Goal: Task Accomplishment & Management: Use online tool/utility

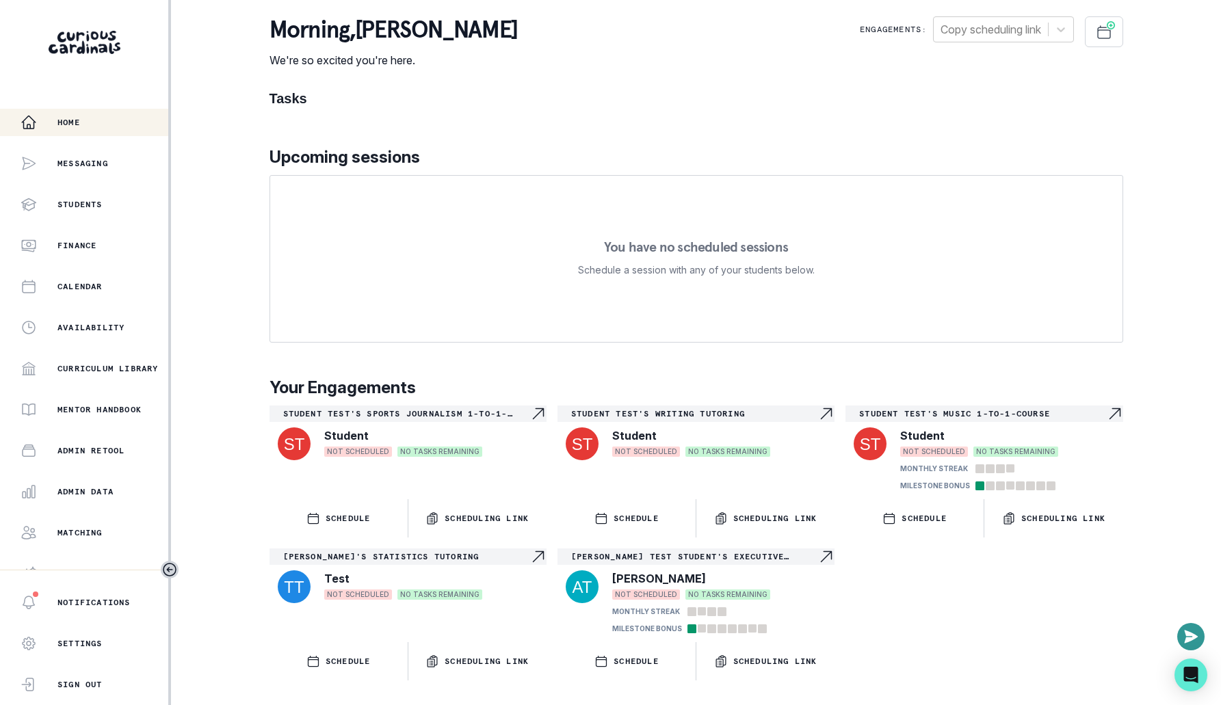
scroll to position [58, 0]
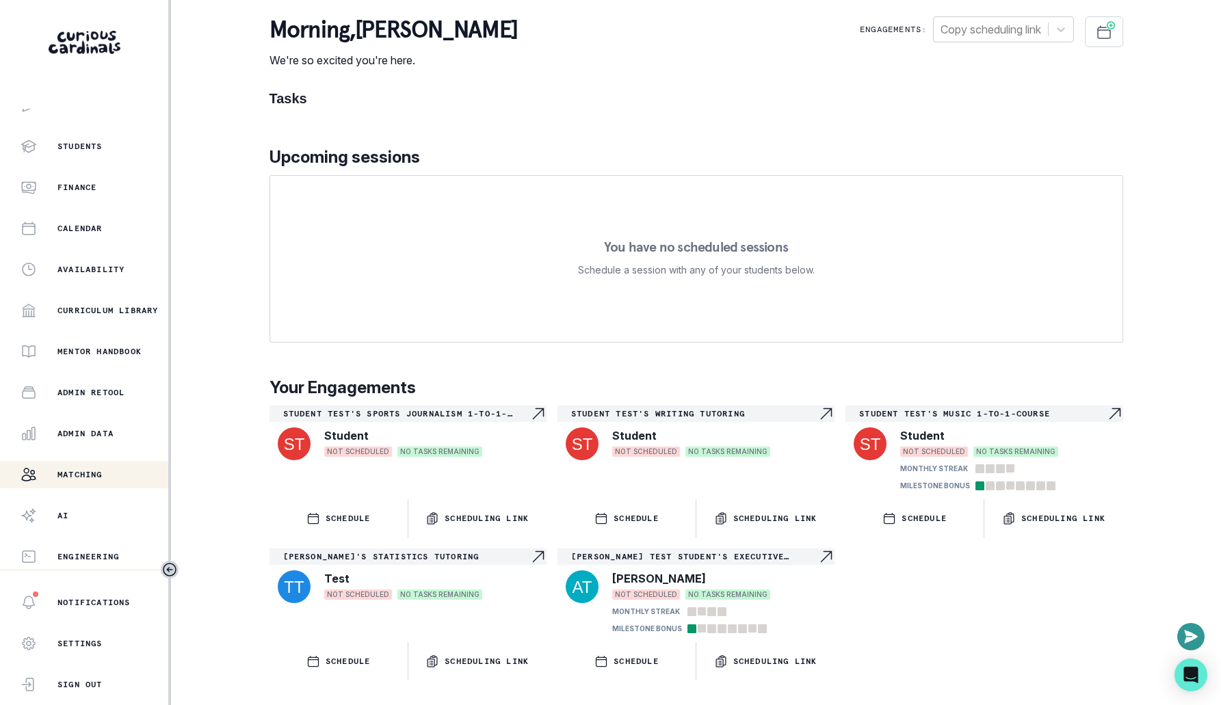
click at [120, 479] on div "Matching" at bounding box center [95, 474] width 148 height 16
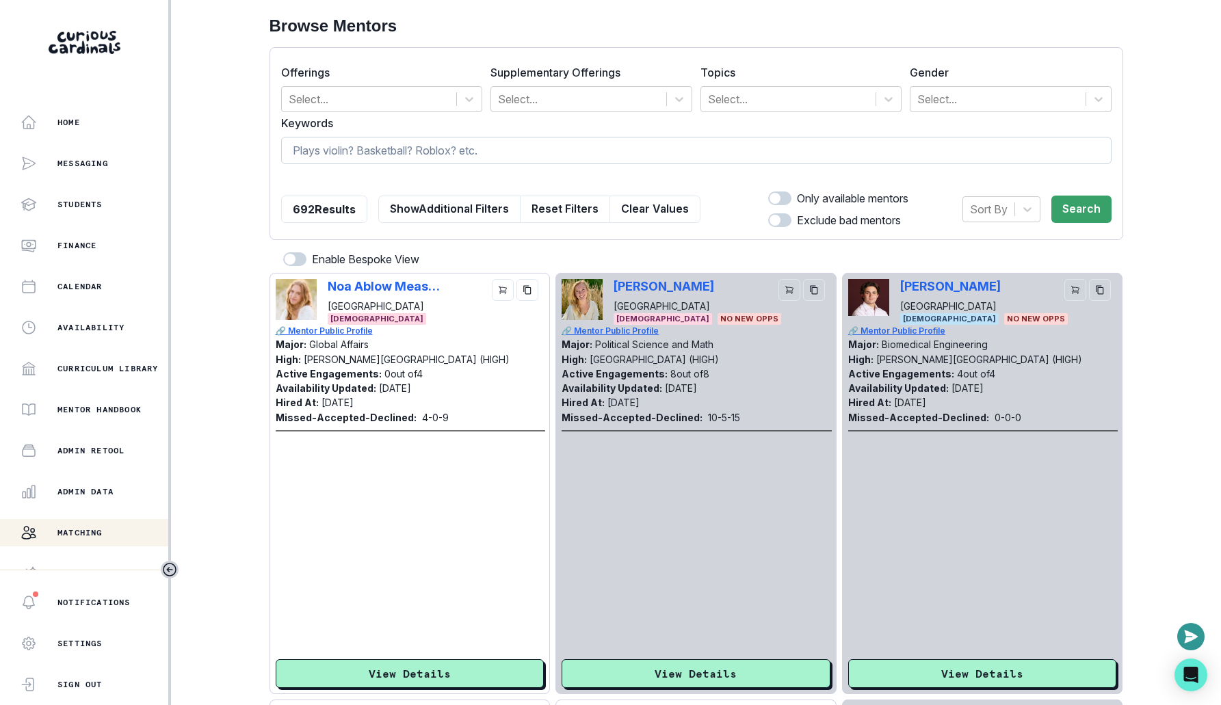
click at [459, 138] on input at bounding box center [696, 150] width 830 height 27
type input "collin f"
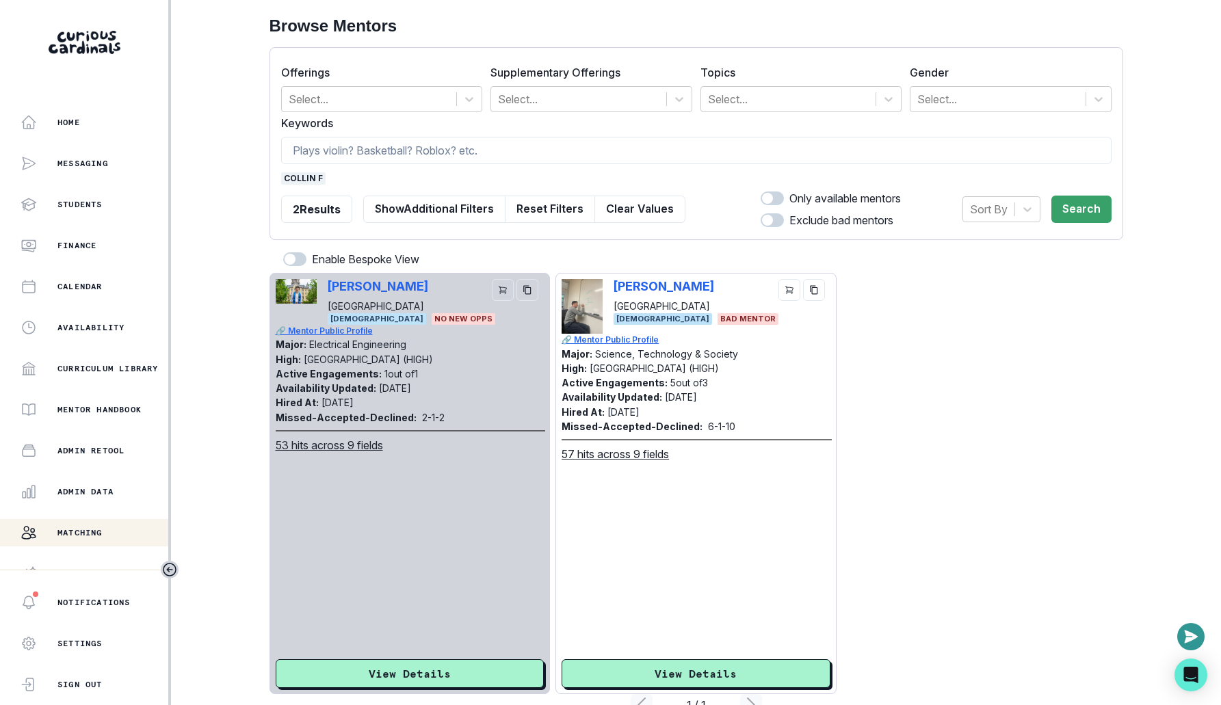
click at [454, 290] on div "[PERSON_NAME][GEOGRAPHIC_DATA]" at bounding box center [436, 296] width 217 height 34
copy p "[PERSON_NAME]"
click at [362, 287] on p "[PERSON_NAME]" at bounding box center [378, 286] width 101 height 14
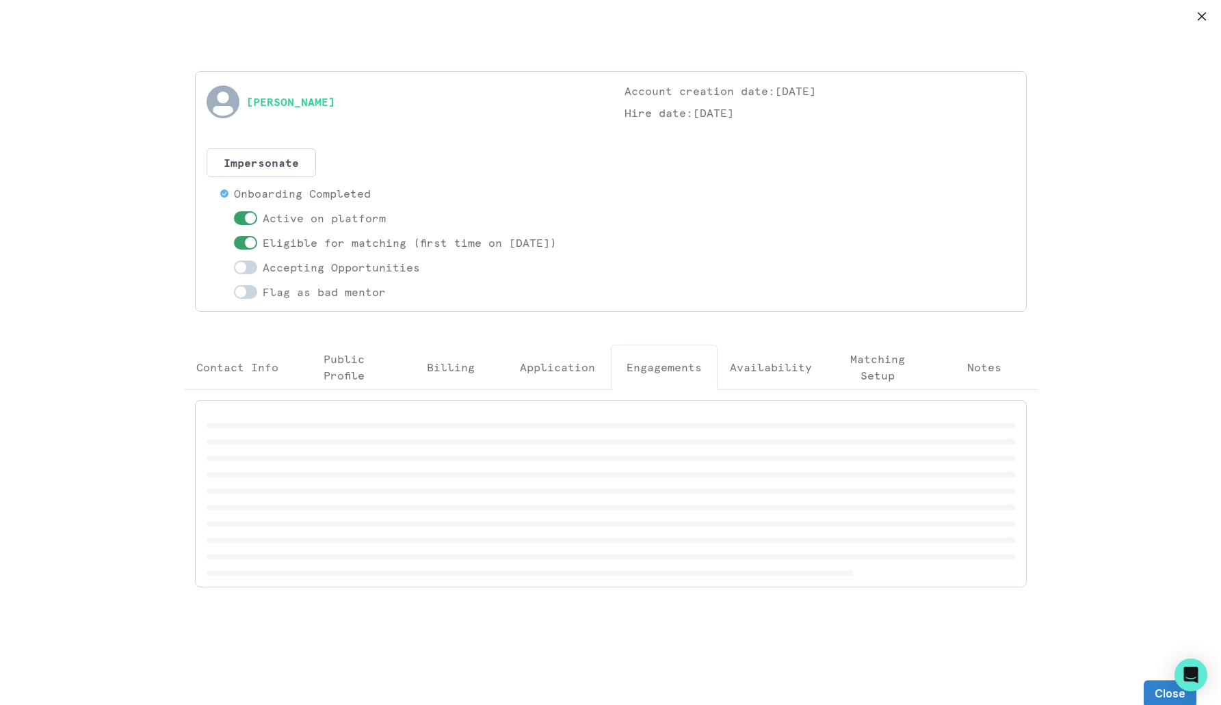
click at [657, 361] on p "Engagements" at bounding box center [663, 367] width 75 height 16
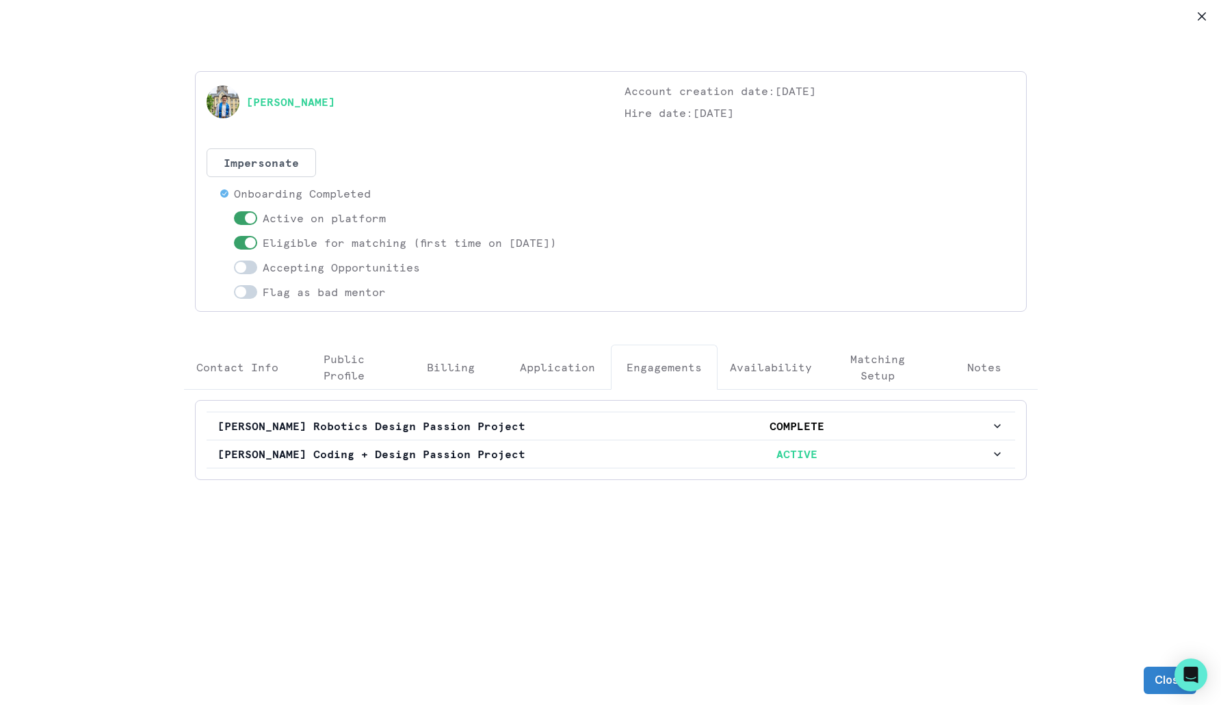
click at [631, 471] on div "[PERSON_NAME] Robotics Design Passion Project COMPLETE [PERSON_NAME] Coding + D…" at bounding box center [611, 440] width 832 height 80
click at [631, 453] on p "ACTIVE" at bounding box center [797, 454] width 386 height 16
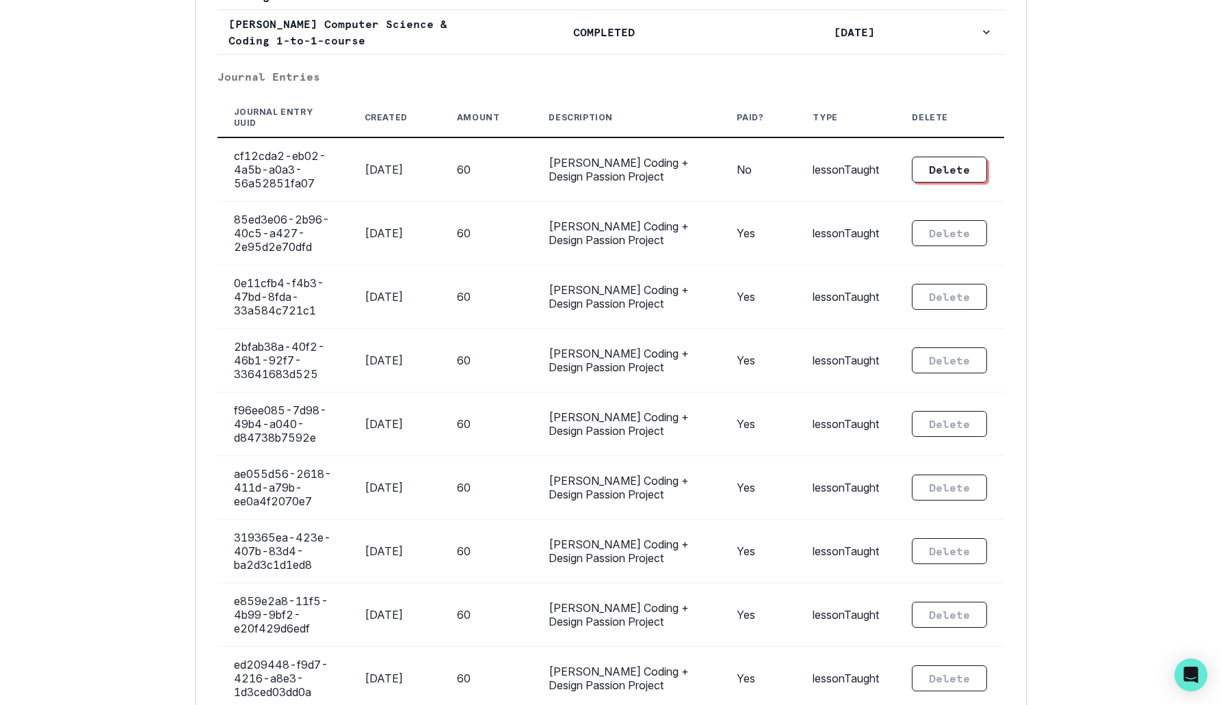
scroll to position [3288, 0]
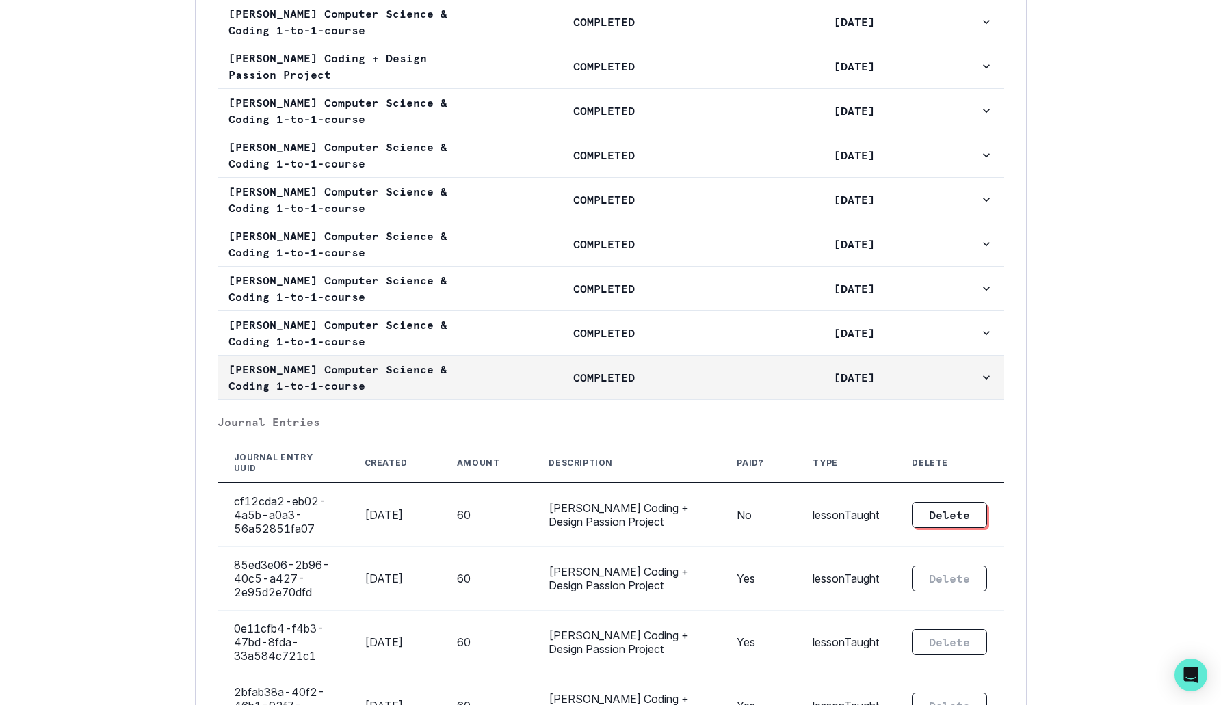
click at [638, 378] on p "COMPLETED" at bounding box center [604, 377] width 250 height 16
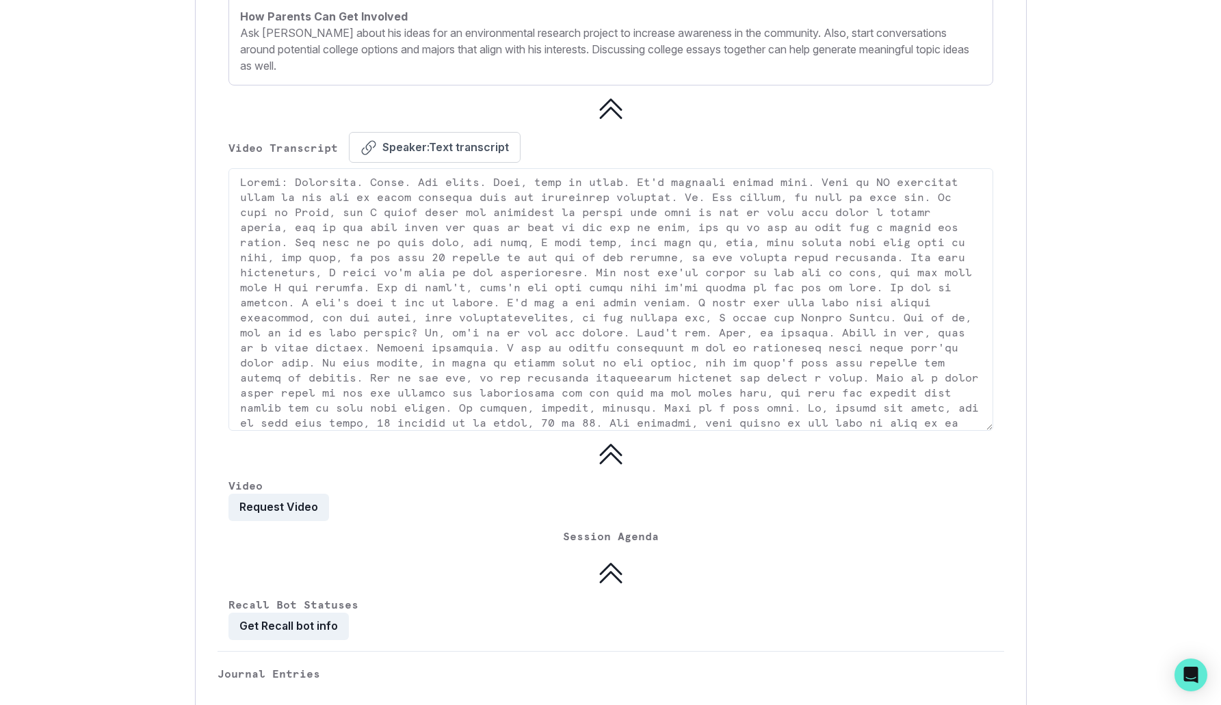
scroll to position [4685, 0]
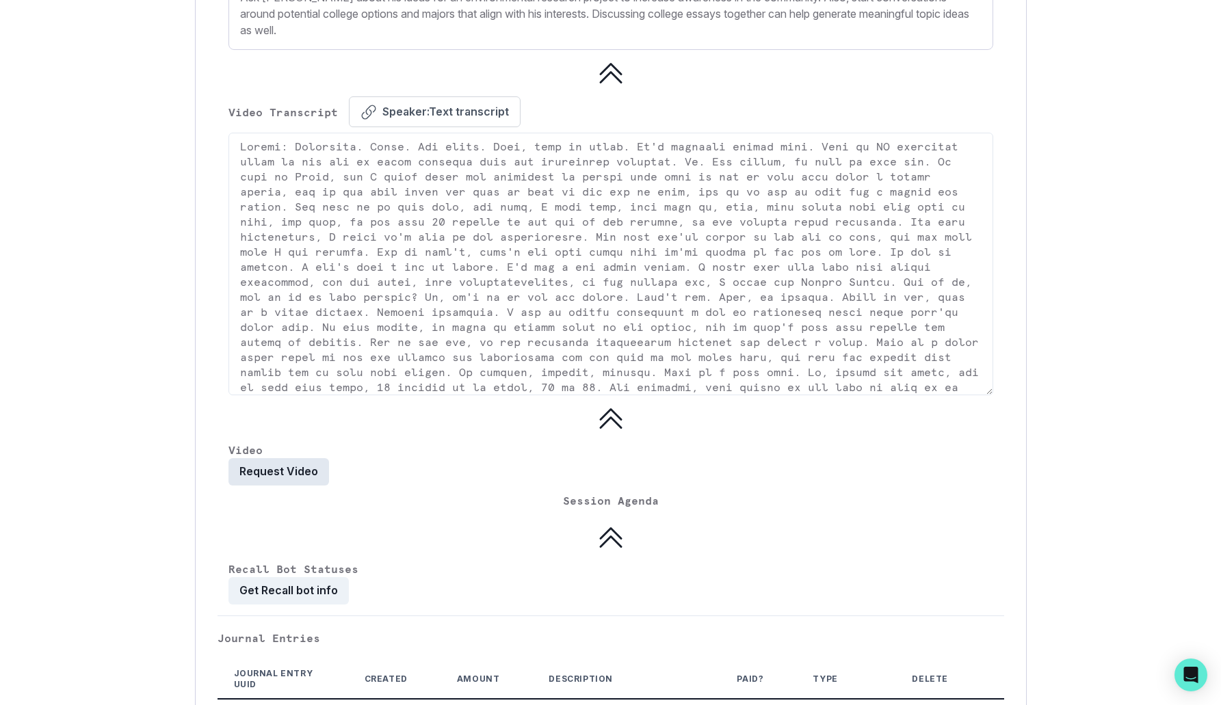
click at [289, 458] on button "Request Video" at bounding box center [278, 471] width 101 height 27
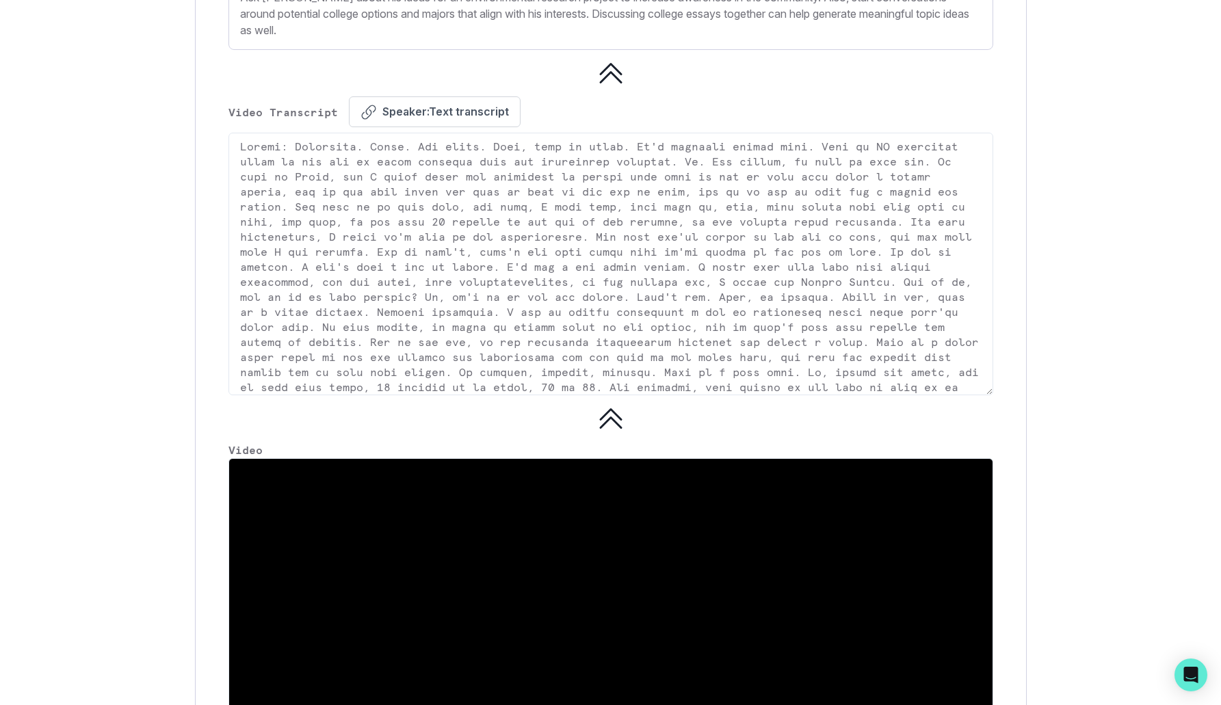
scroll to position [5089, 0]
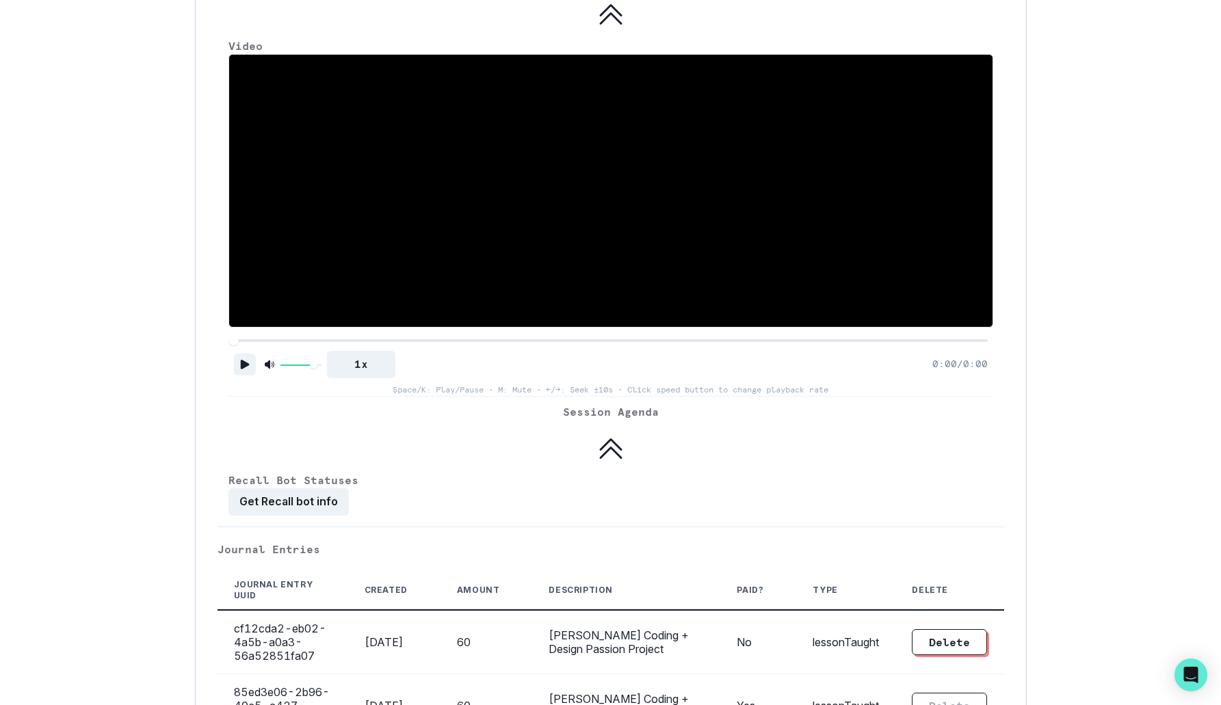
click at [243, 360] on icon "Play" at bounding box center [244, 365] width 9 height 10
click at [266, 336] on div at bounding box center [611, 341] width 754 height 10
click at [330, 336] on div at bounding box center [611, 341] width 754 height 10
click at [473, 328] on div "1x 8:14 / 1:03:51 Space/K: Play/Pause • M: Mute • ←/→: Seek ±10s • Click speed …" at bounding box center [610, 225] width 765 height 342
click at [477, 336] on div at bounding box center [611, 341] width 754 height 10
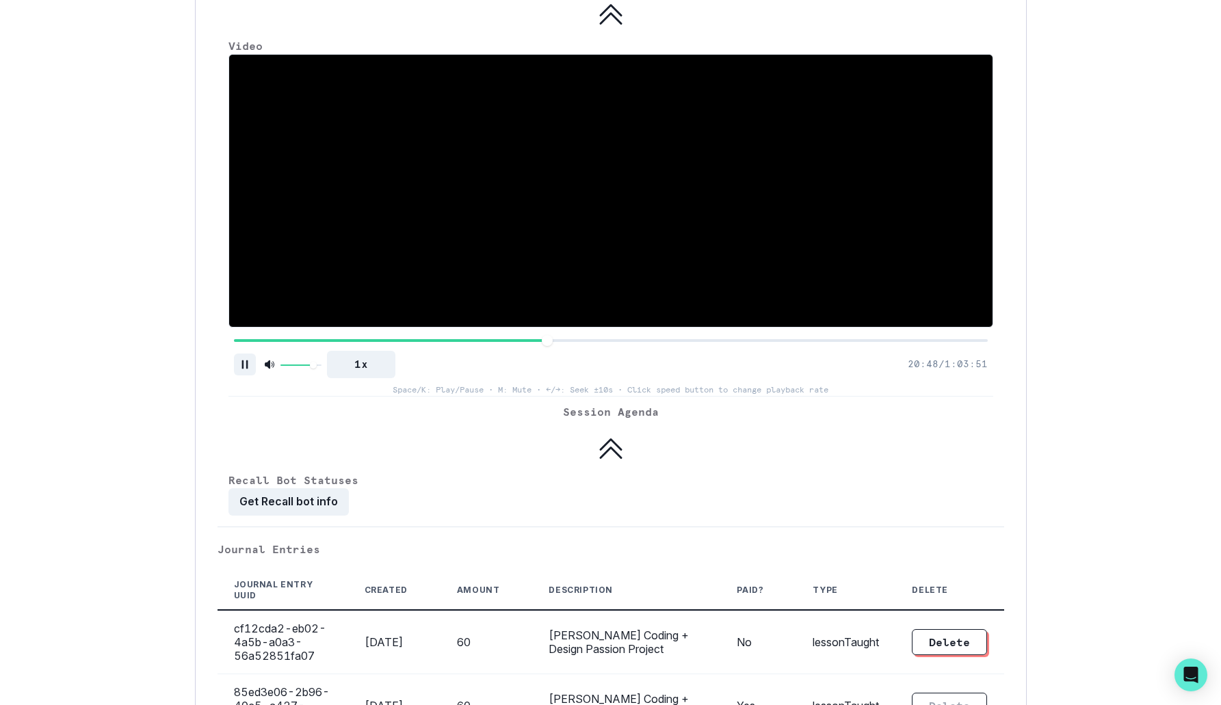
click at [547, 336] on div at bounding box center [611, 341] width 754 height 10
click at [611, 336] on div at bounding box center [611, 341] width 754 height 10
click at [703, 336] on div at bounding box center [611, 341] width 754 height 10
click at [244, 358] on icon "Pause" at bounding box center [245, 365] width 14 height 14
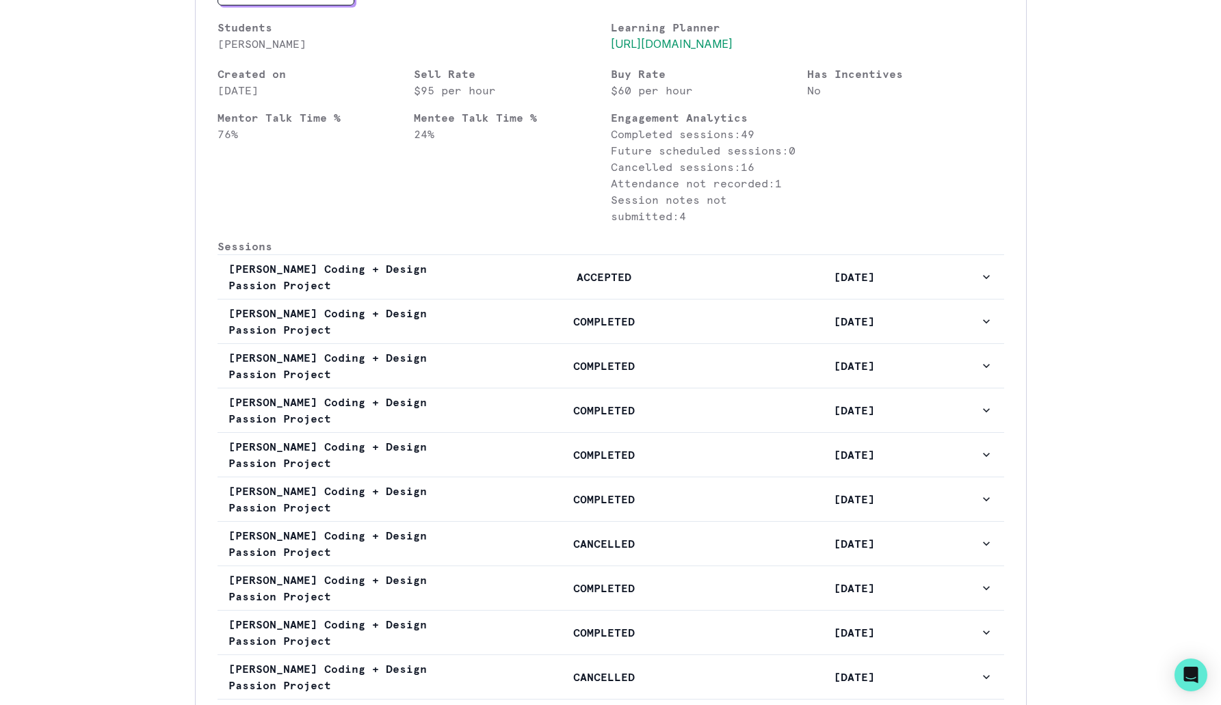
scroll to position [0, 0]
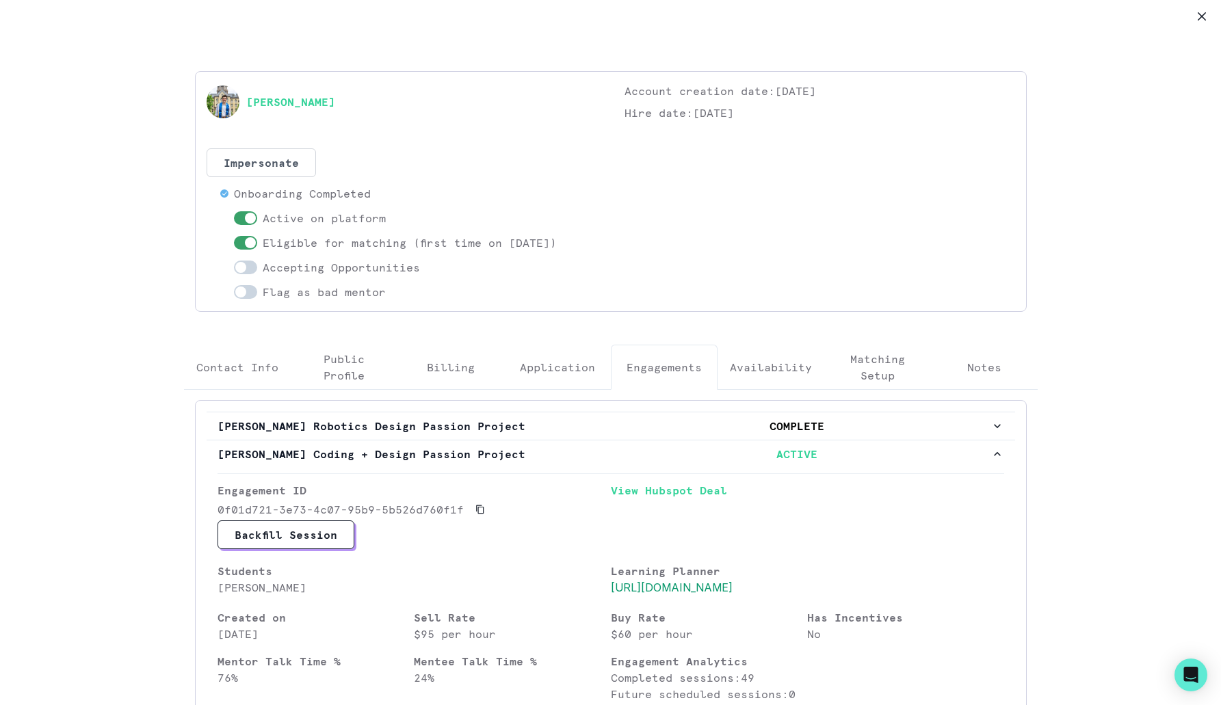
click at [379, 98] on div "[PERSON_NAME]" at bounding box center [402, 102] width 391 height 38
copy link "[PERSON_NAME]"
click at [1206, 12] on button "Close" at bounding box center [1202, 16] width 22 height 22
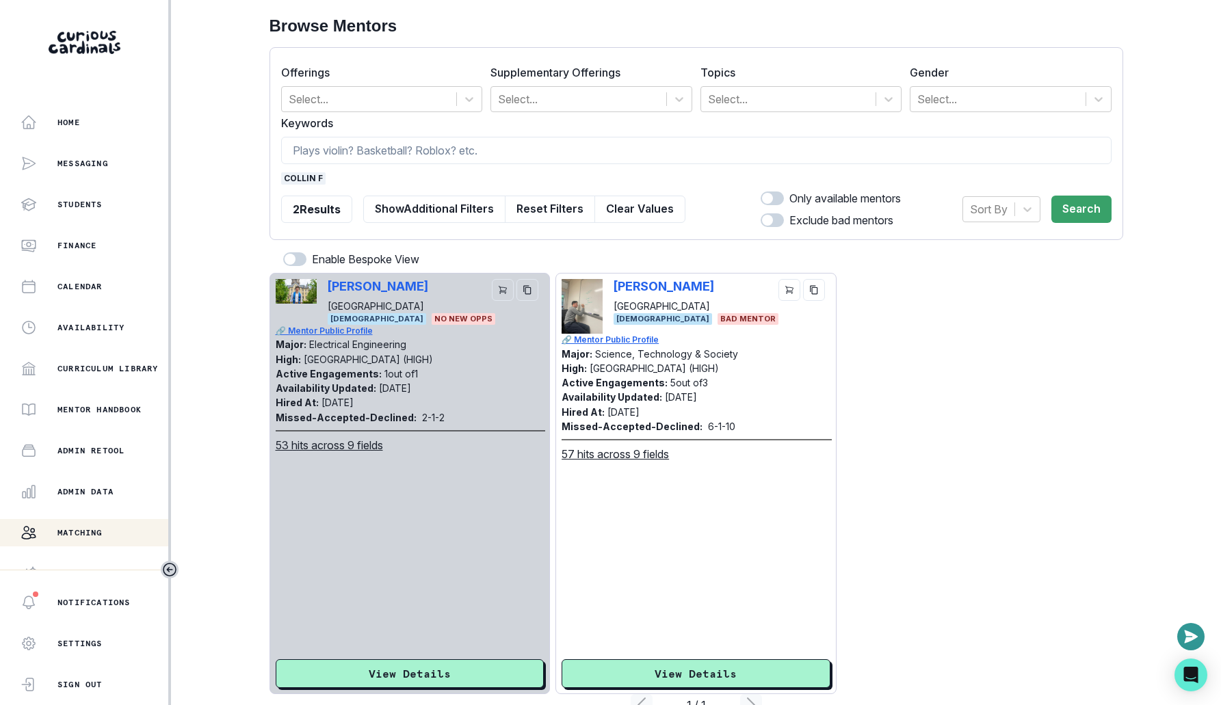
click at [289, 181] on span "collin f" at bounding box center [303, 178] width 44 height 12
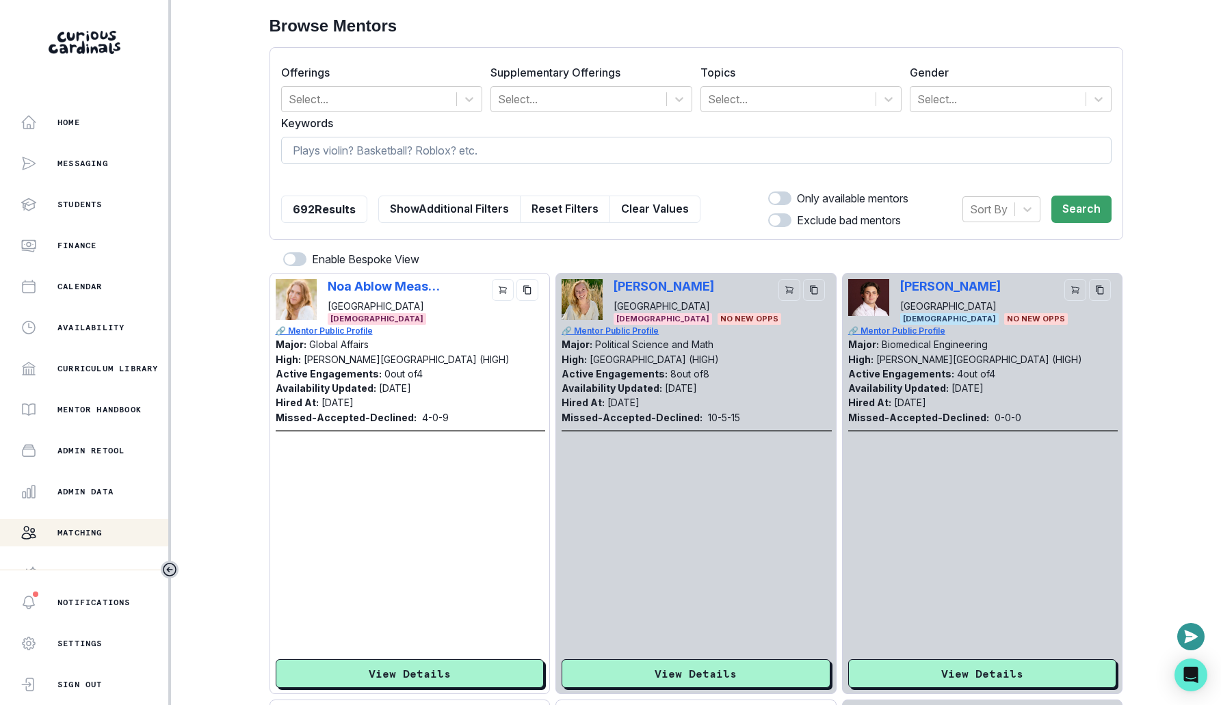
click at [330, 150] on input at bounding box center [696, 150] width 830 height 27
type input "aniru"
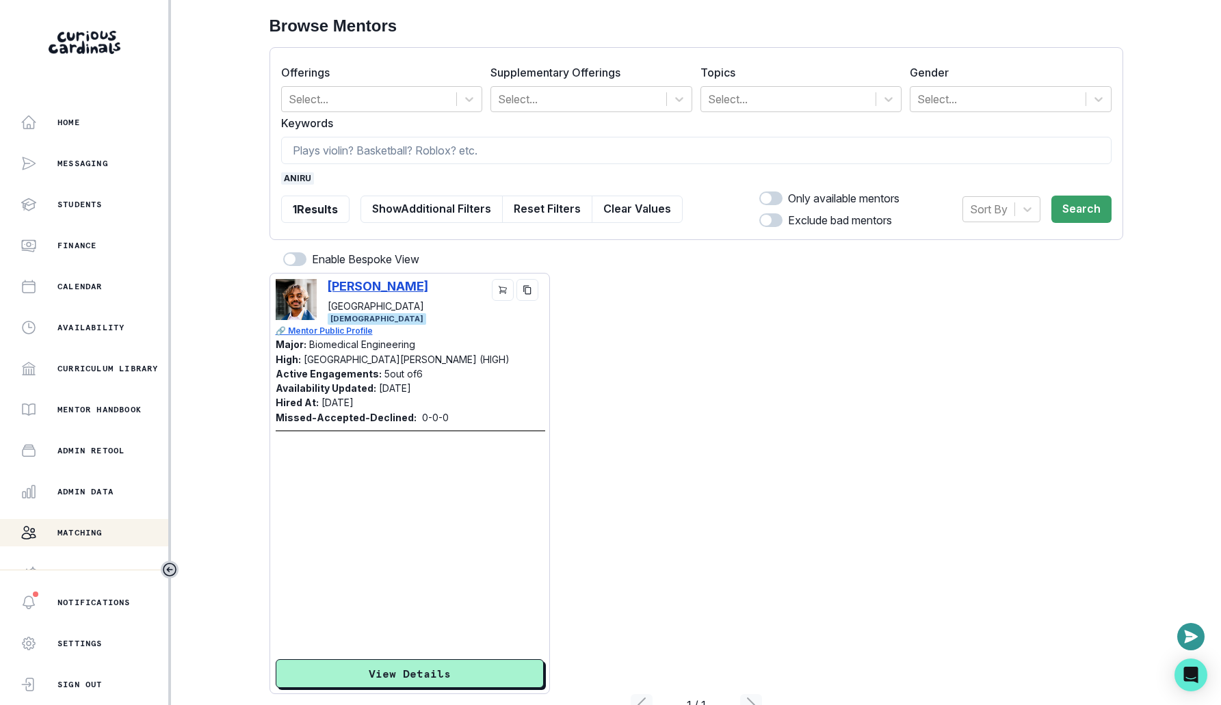
click at [359, 285] on p "[PERSON_NAME]" at bounding box center [378, 286] width 101 height 14
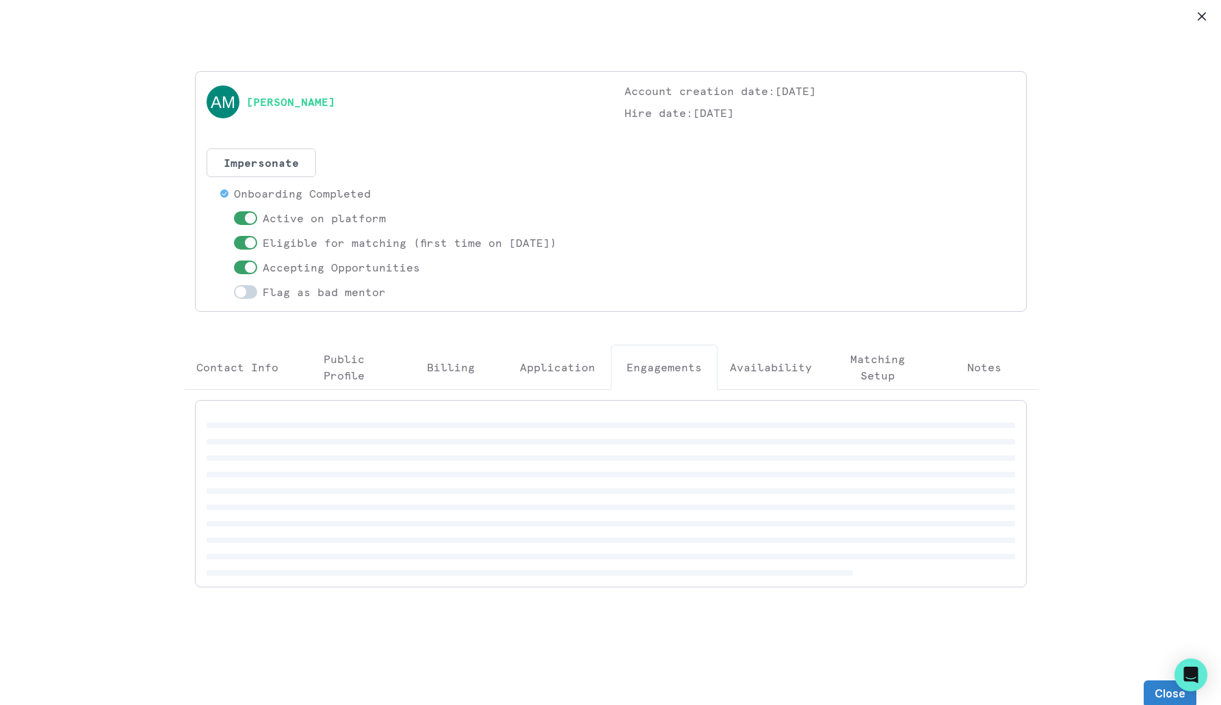
click at [666, 353] on button "Engagements" at bounding box center [664, 367] width 107 height 45
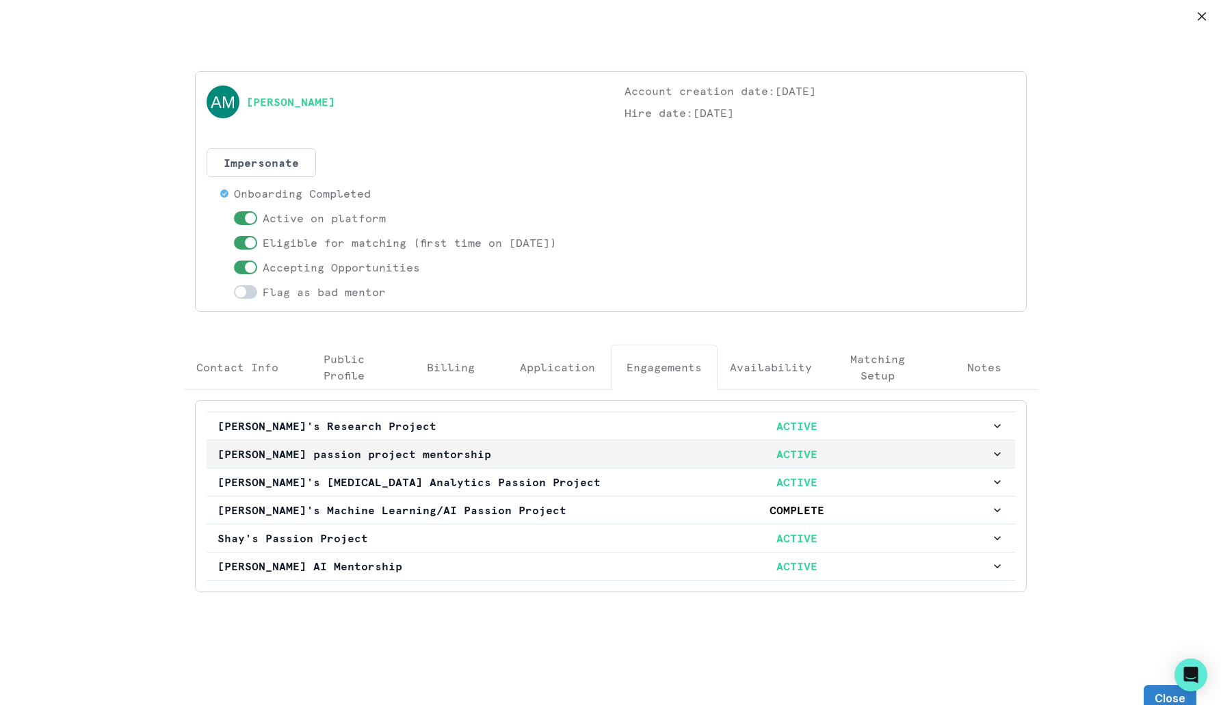
click at [461, 440] on button "[PERSON_NAME] passion project mentorship ACTIVE" at bounding box center [611, 453] width 808 height 27
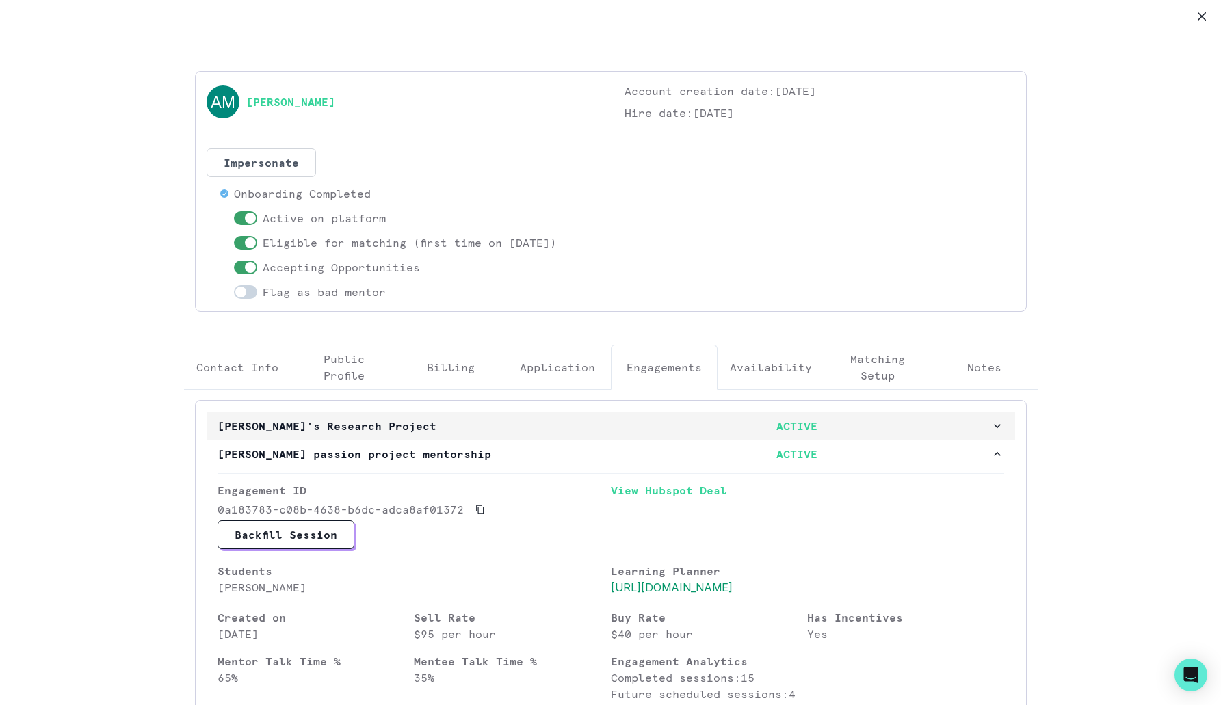
click at [475, 418] on p "[PERSON_NAME]'s Research Project" at bounding box center [410, 426] width 386 height 16
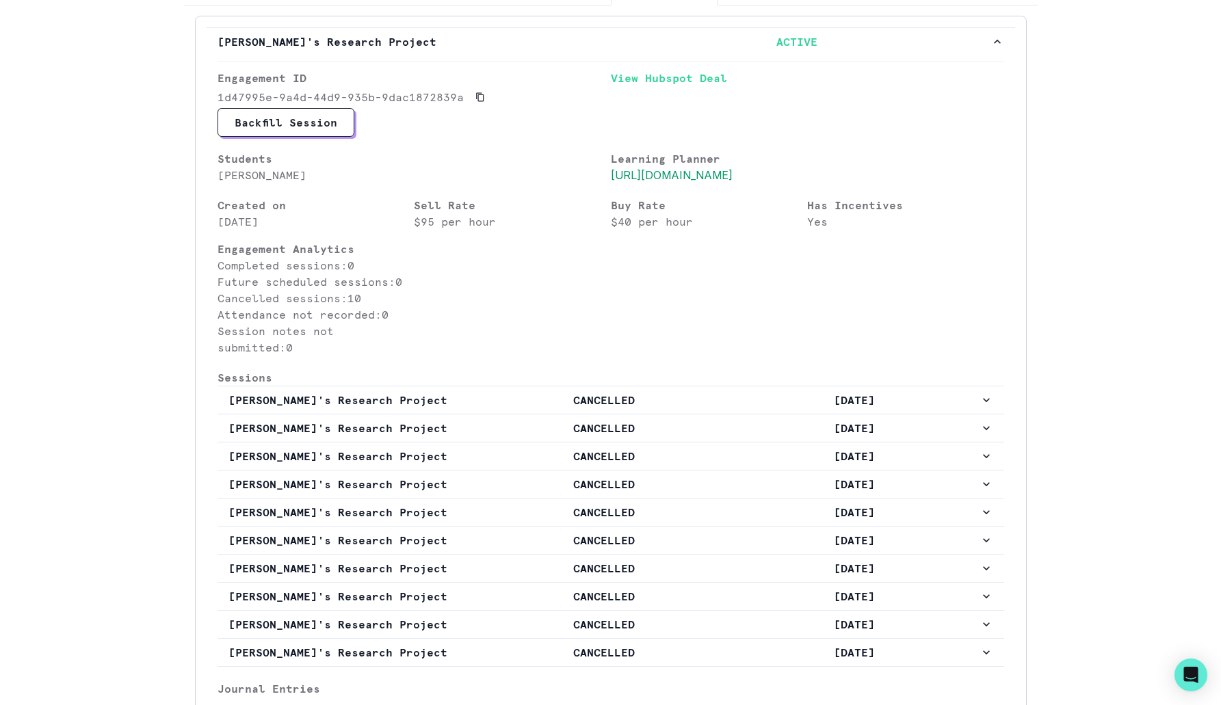
scroll to position [295, 0]
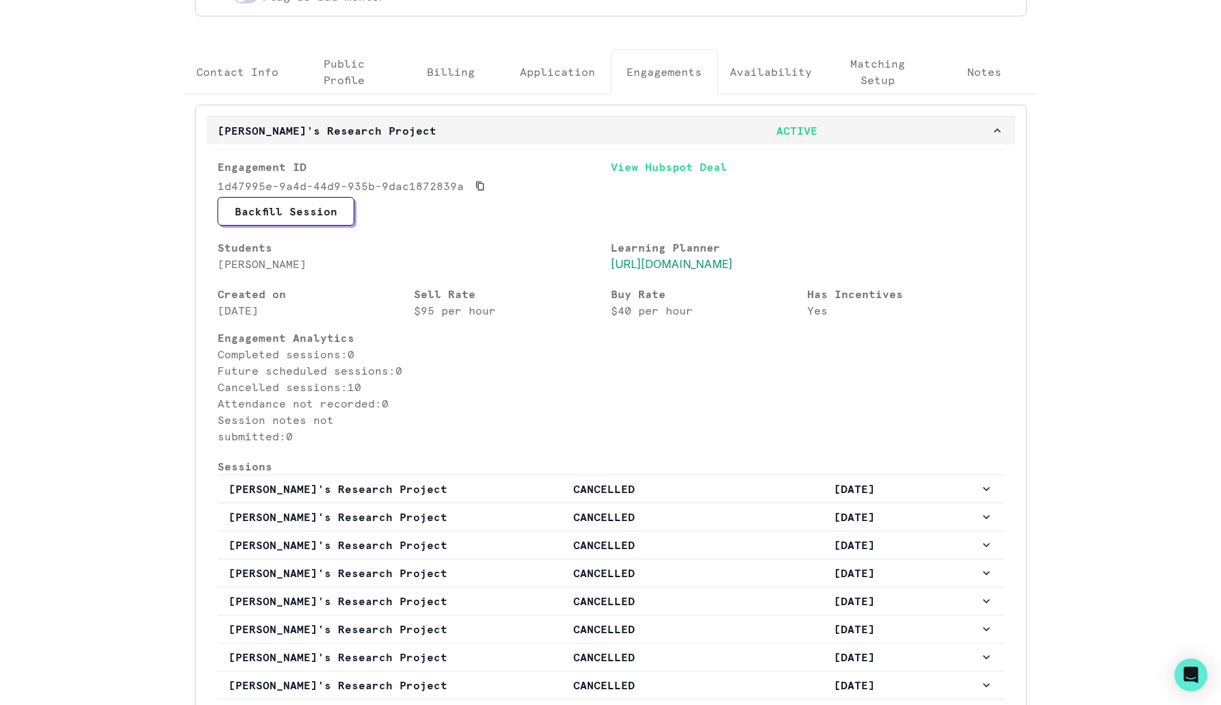
click at [600, 137] on button "[PERSON_NAME]'s Research Project ACTIVE" at bounding box center [611, 130] width 808 height 27
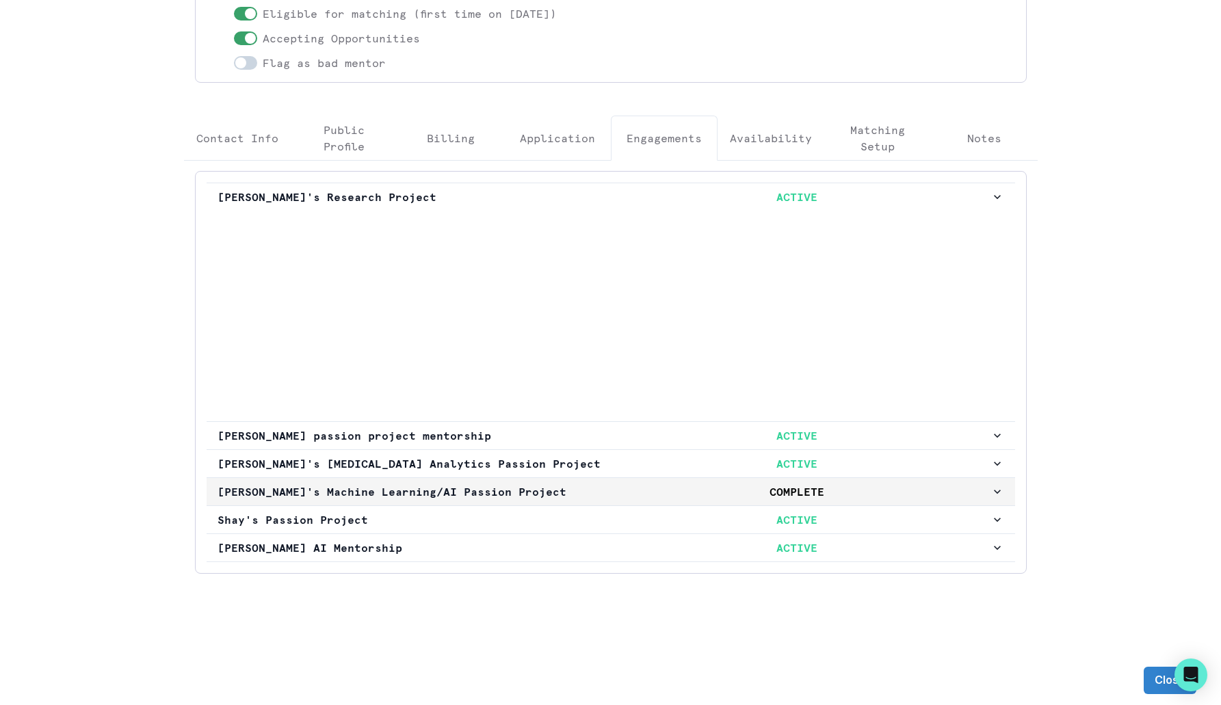
scroll to position [14, 0]
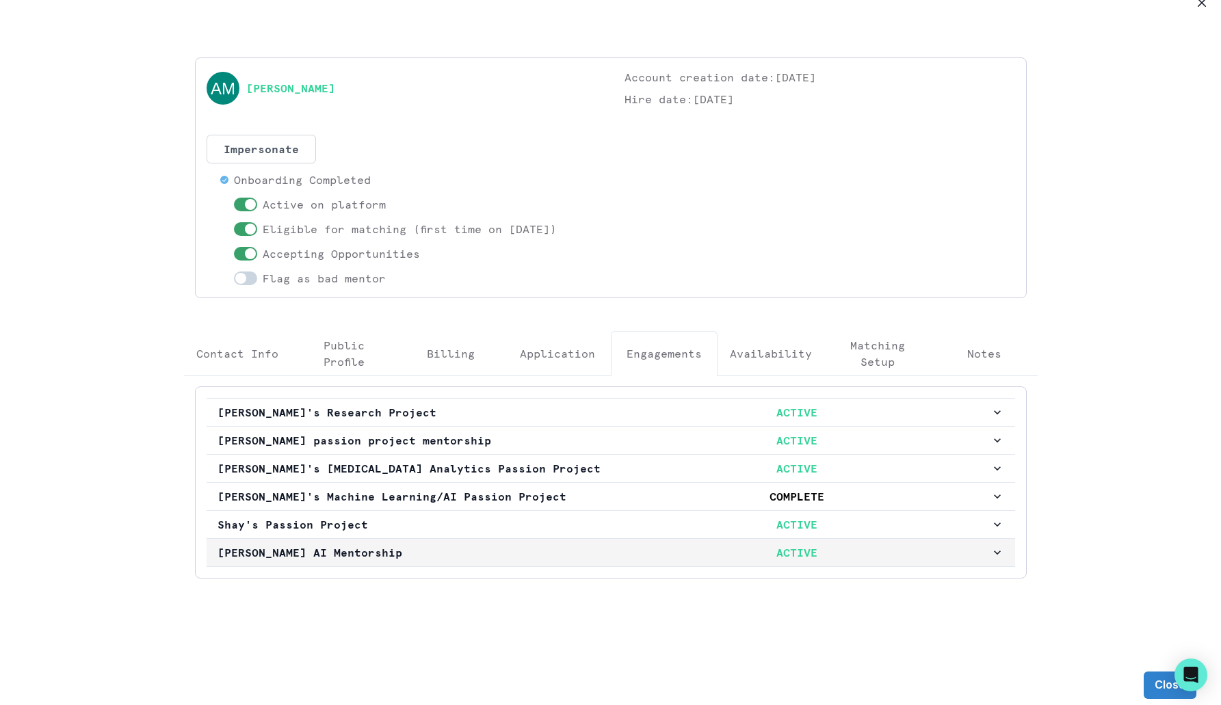
click at [549, 546] on p "[PERSON_NAME] AI Mentorship" at bounding box center [410, 552] width 386 height 16
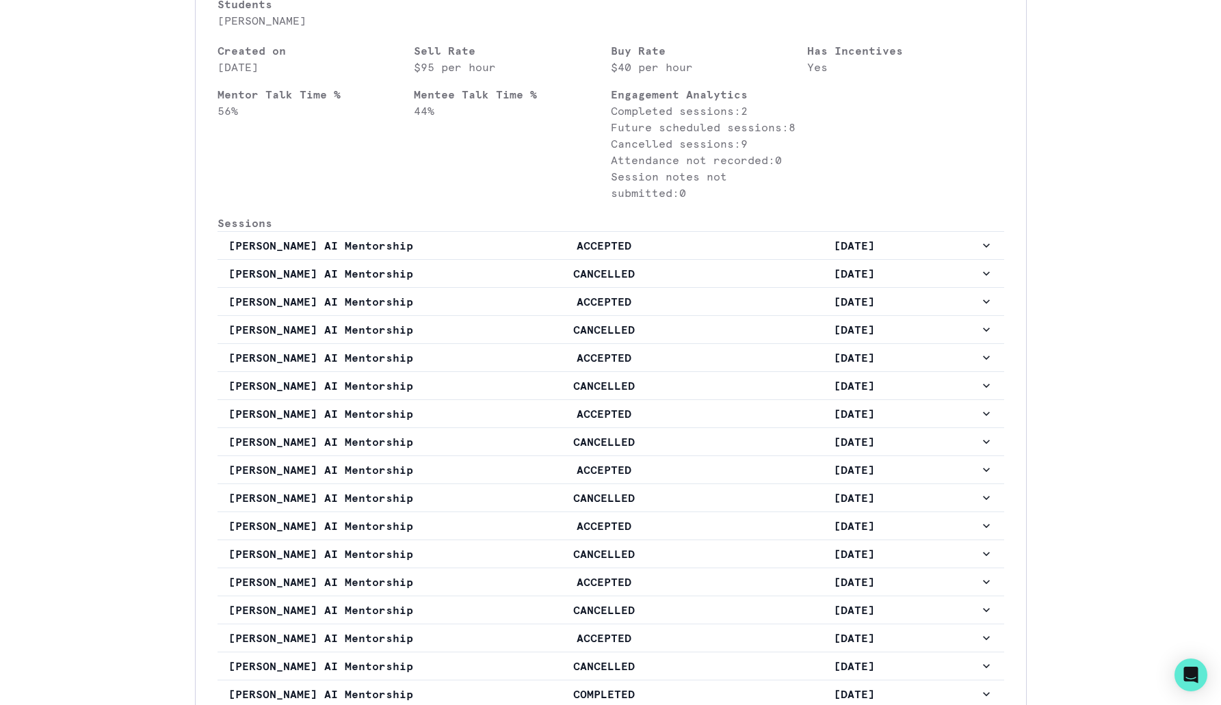
scroll to position [865, 0]
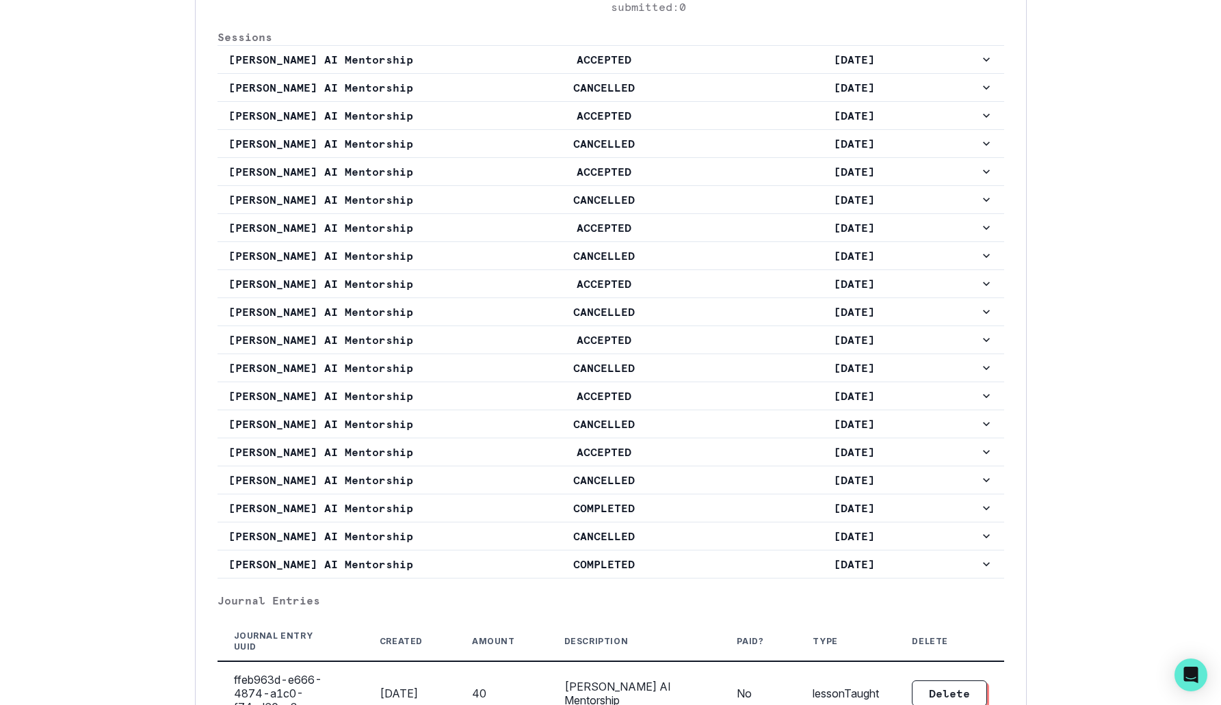
click at [549, 556] on p "COMPLETED" at bounding box center [604, 564] width 250 height 16
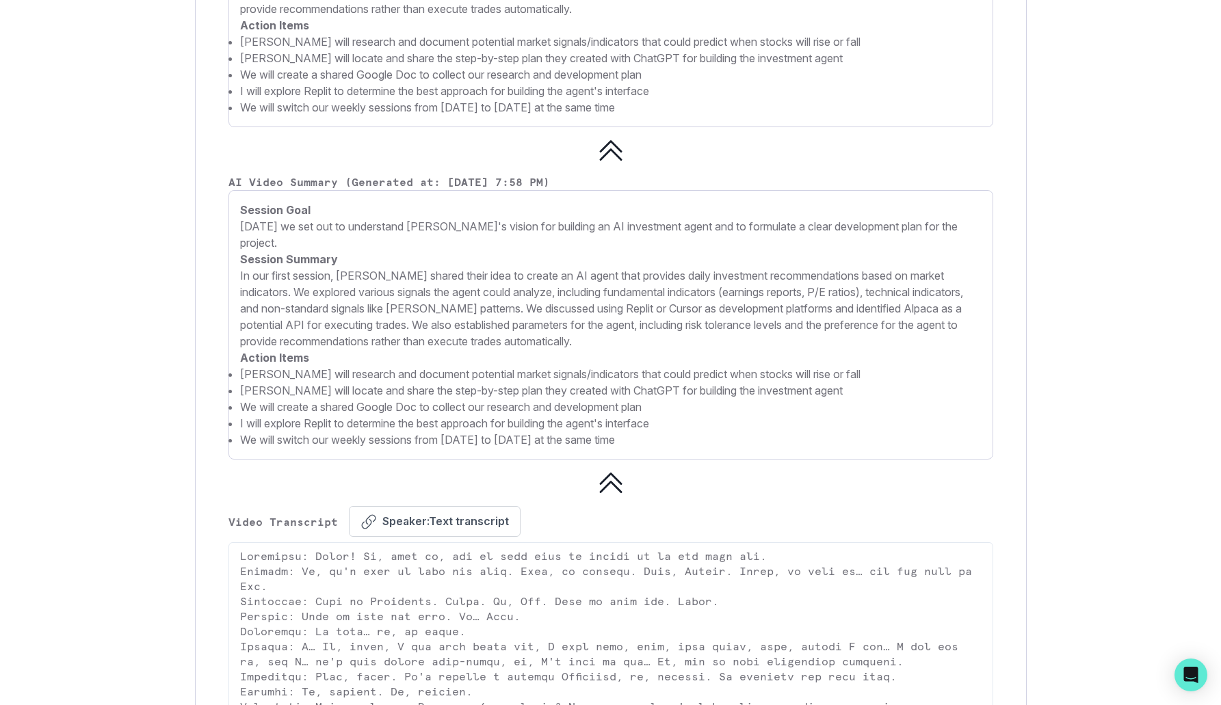
scroll to position [2698, 0]
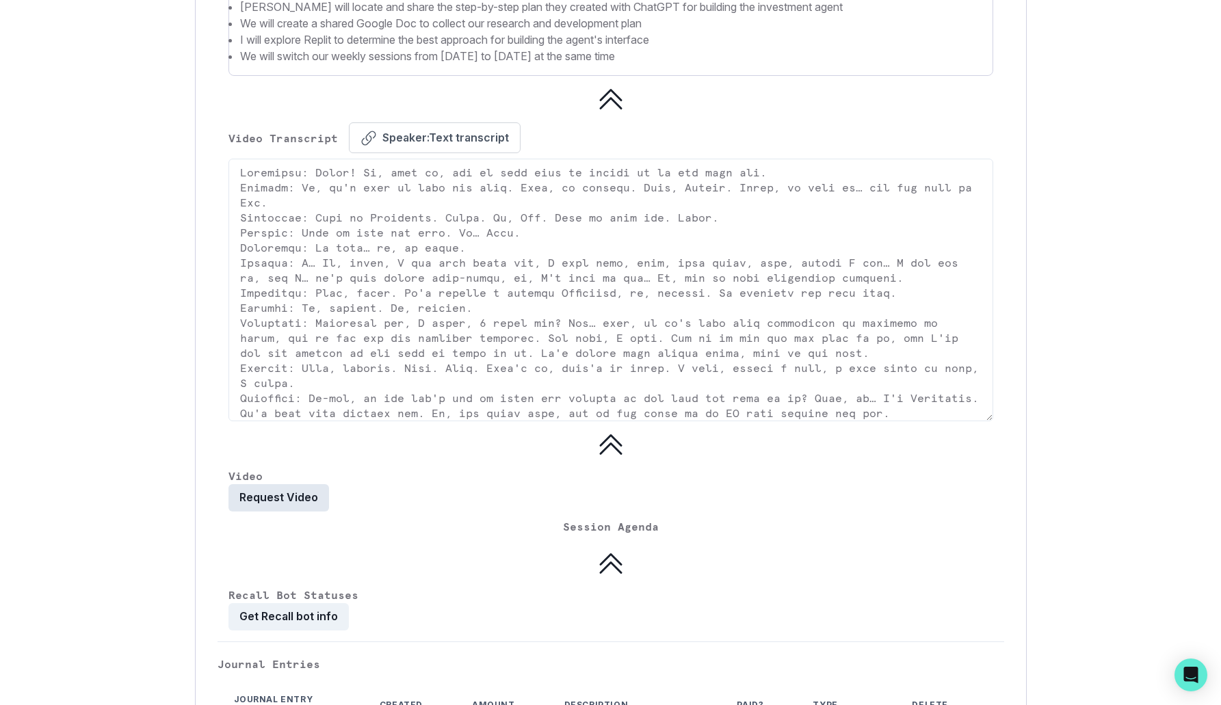
click at [291, 484] on button "Request Video" at bounding box center [278, 497] width 101 height 27
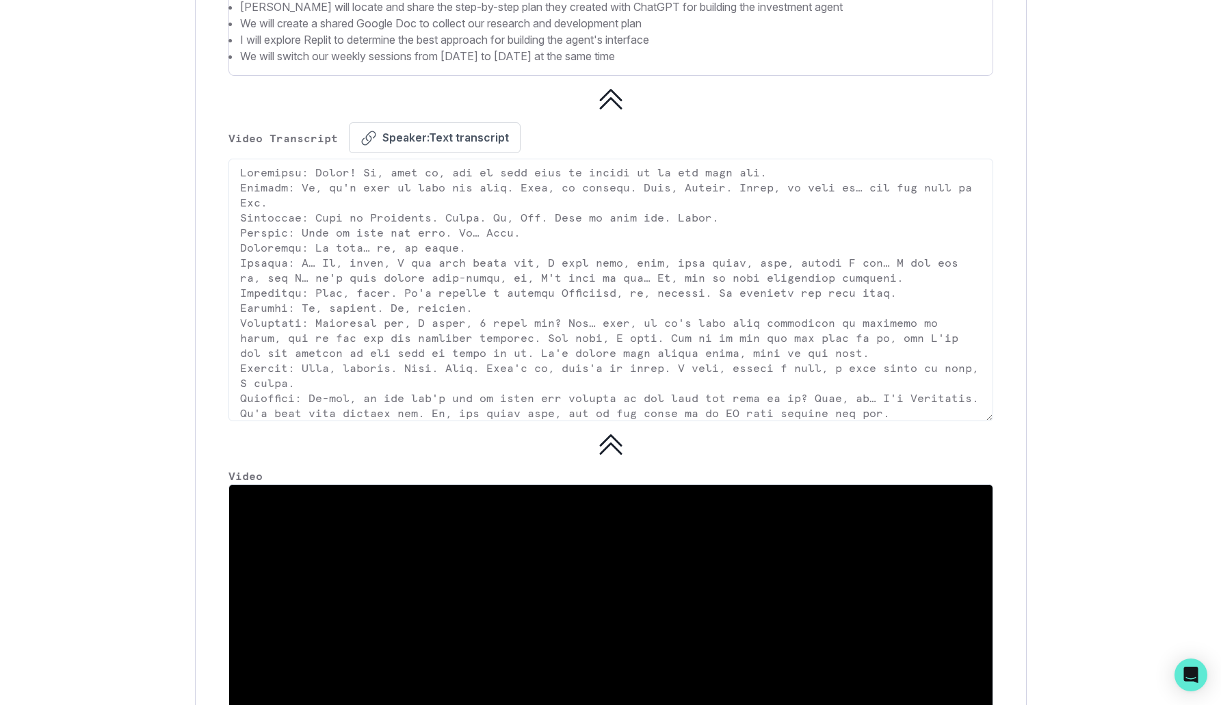
scroll to position [3039, 0]
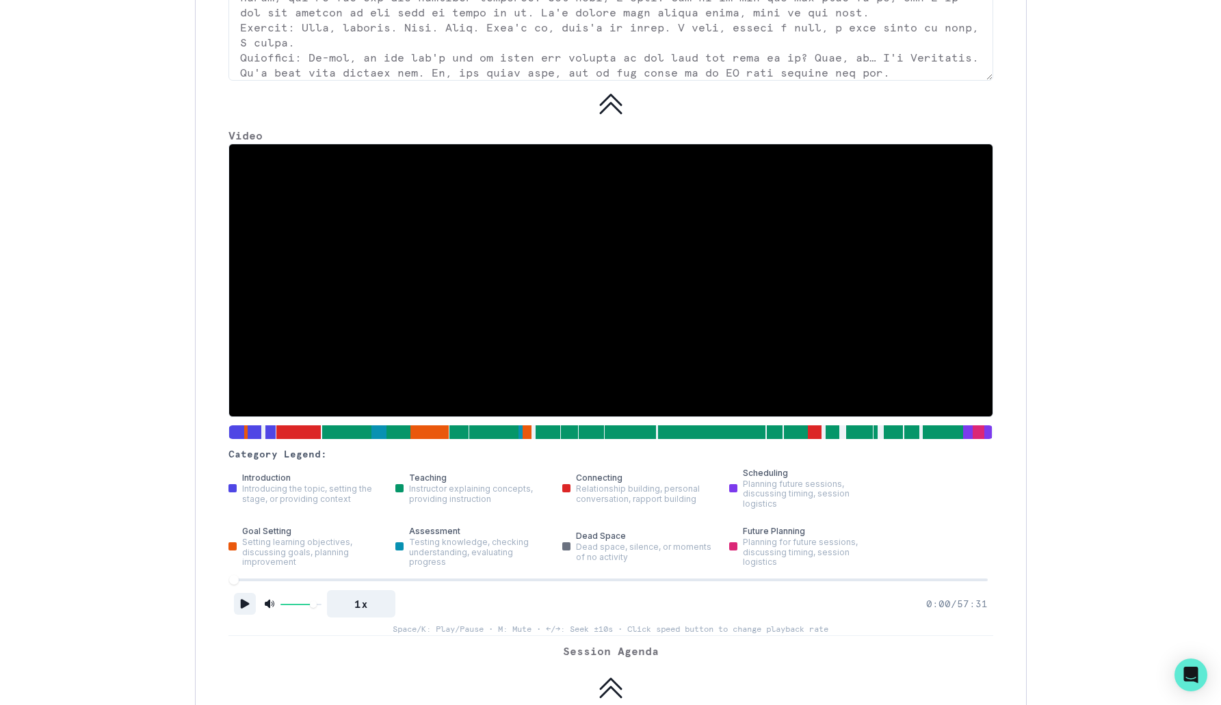
click at [243, 597] on icon "Play" at bounding box center [245, 604] width 14 height 14
click at [287, 575] on div at bounding box center [611, 580] width 754 height 10
click at [421, 516] on div "Category Legend: introduction Introducing the topic, setting the stage, or prov…" at bounding box center [610, 390] width 765 height 492
click at [423, 579] on div at bounding box center [611, 580] width 754 height 3
click at [477, 575] on div at bounding box center [611, 580] width 754 height 10
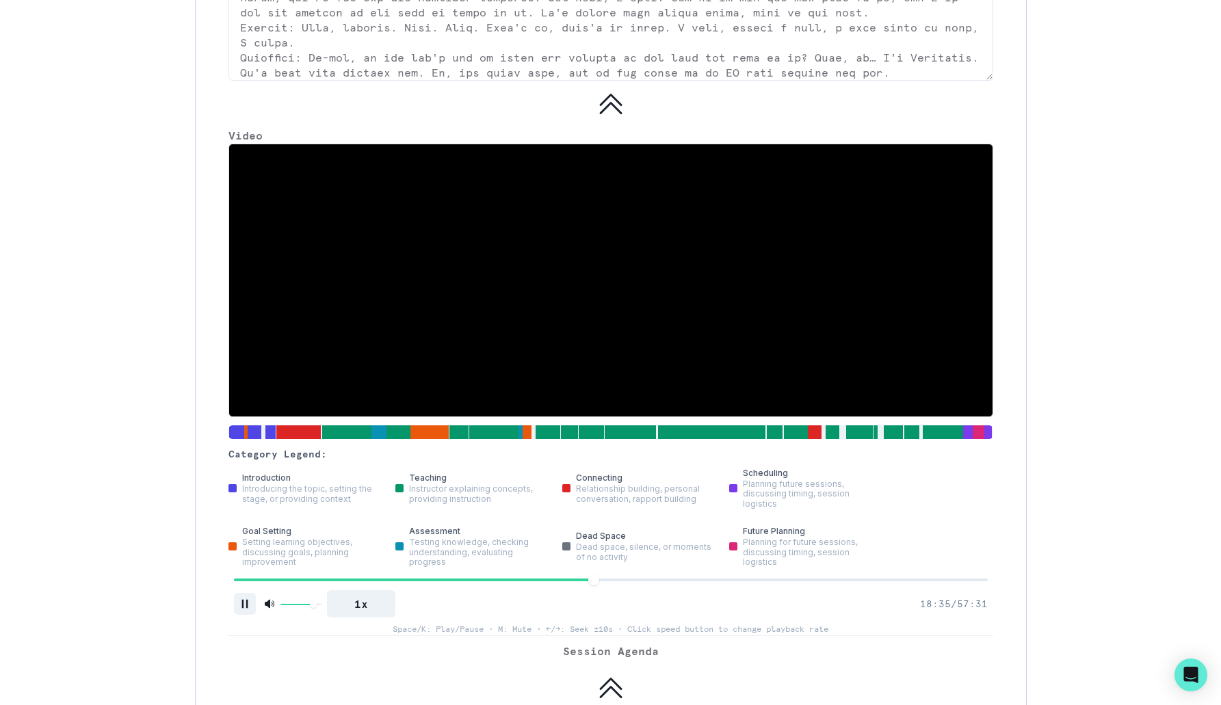
click at [594, 575] on div at bounding box center [611, 580] width 754 height 10
click at [732, 518] on div "Category Legend: introduction Introducing the topic, setting the stage, or prov…" at bounding box center [610, 390] width 765 height 492
click at [735, 575] on div at bounding box center [611, 580] width 754 height 10
click at [849, 575] on div at bounding box center [611, 580] width 754 height 10
click at [241, 600] on icon "Pause" at bounding box center [244, 604] width 6 height 9
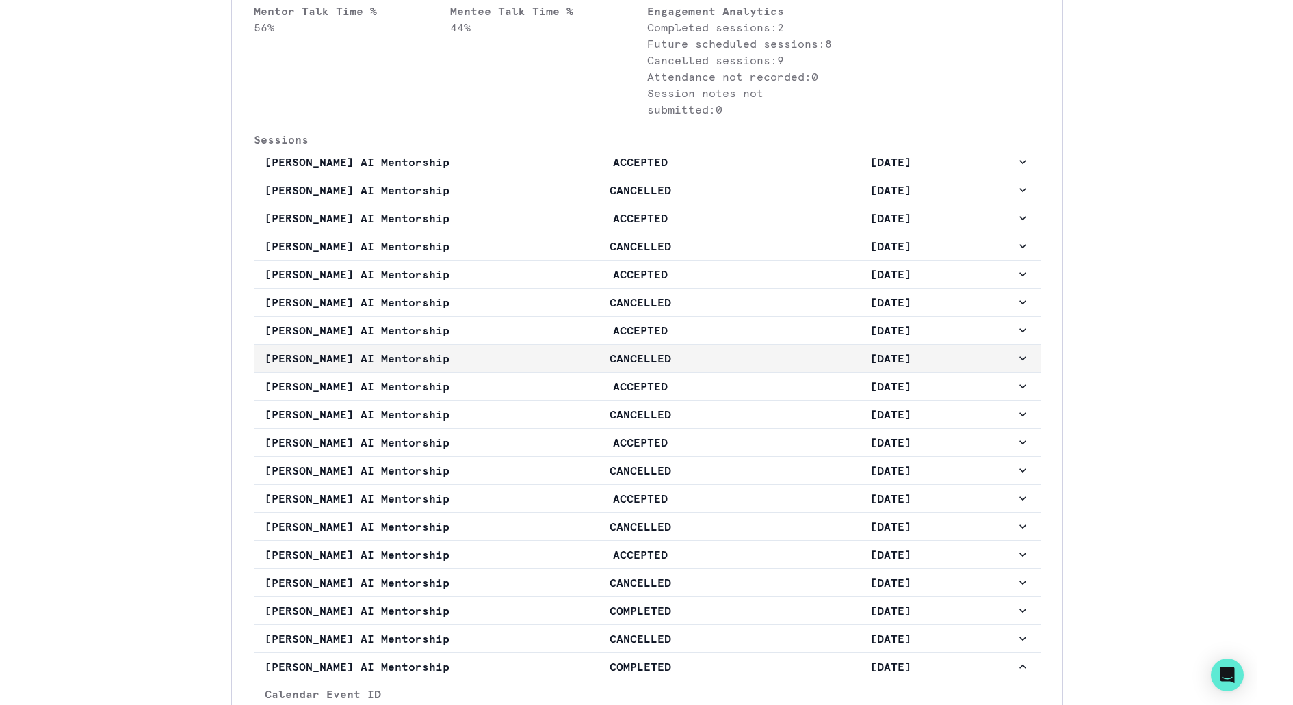
scroll to position [0, 0]
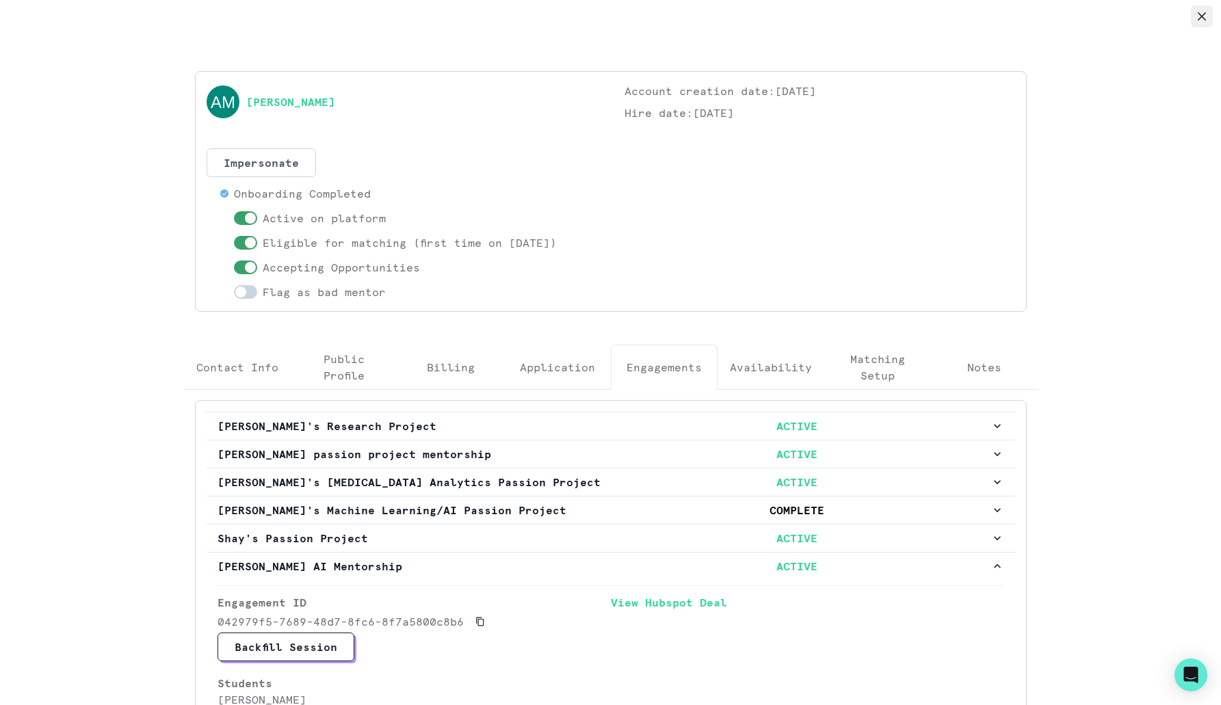
click at [1207, 21] on button "Close" at bounding box center [1202, 16] width 22 height 22
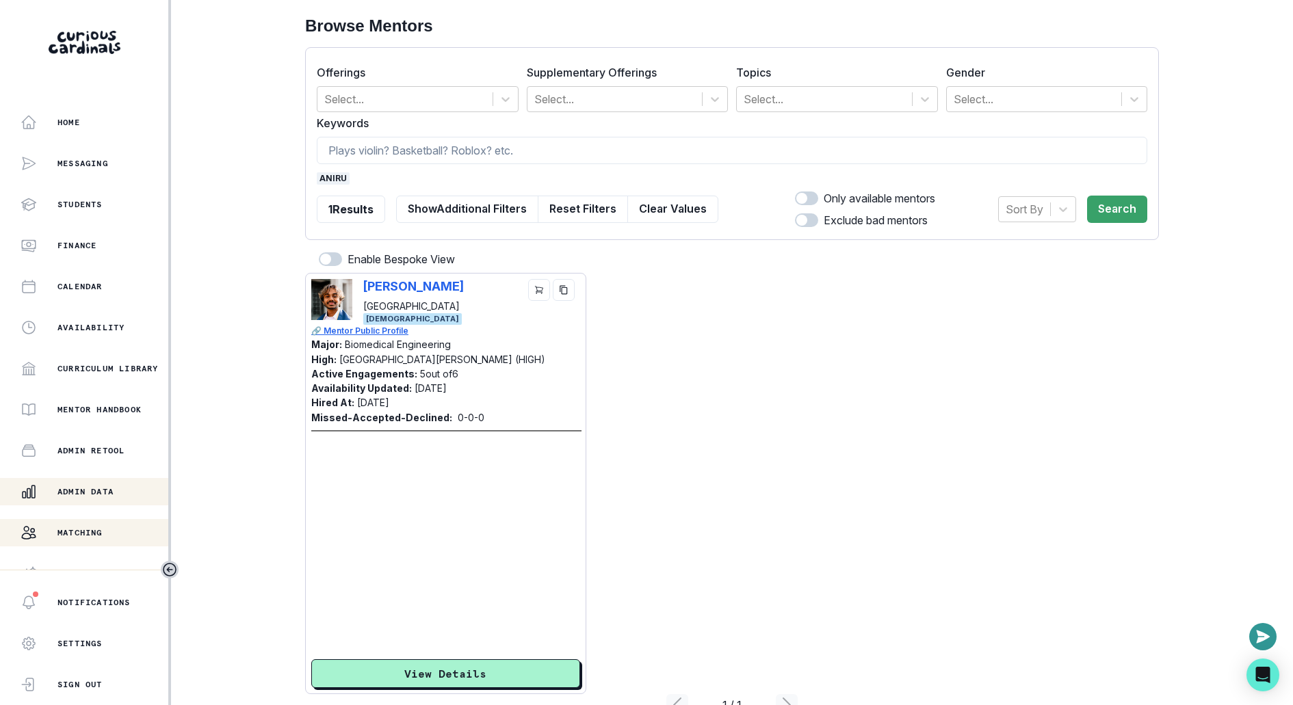
click at [92, 495] on p "Admin Data" at bounding box center [85, 491] width 56 height 11
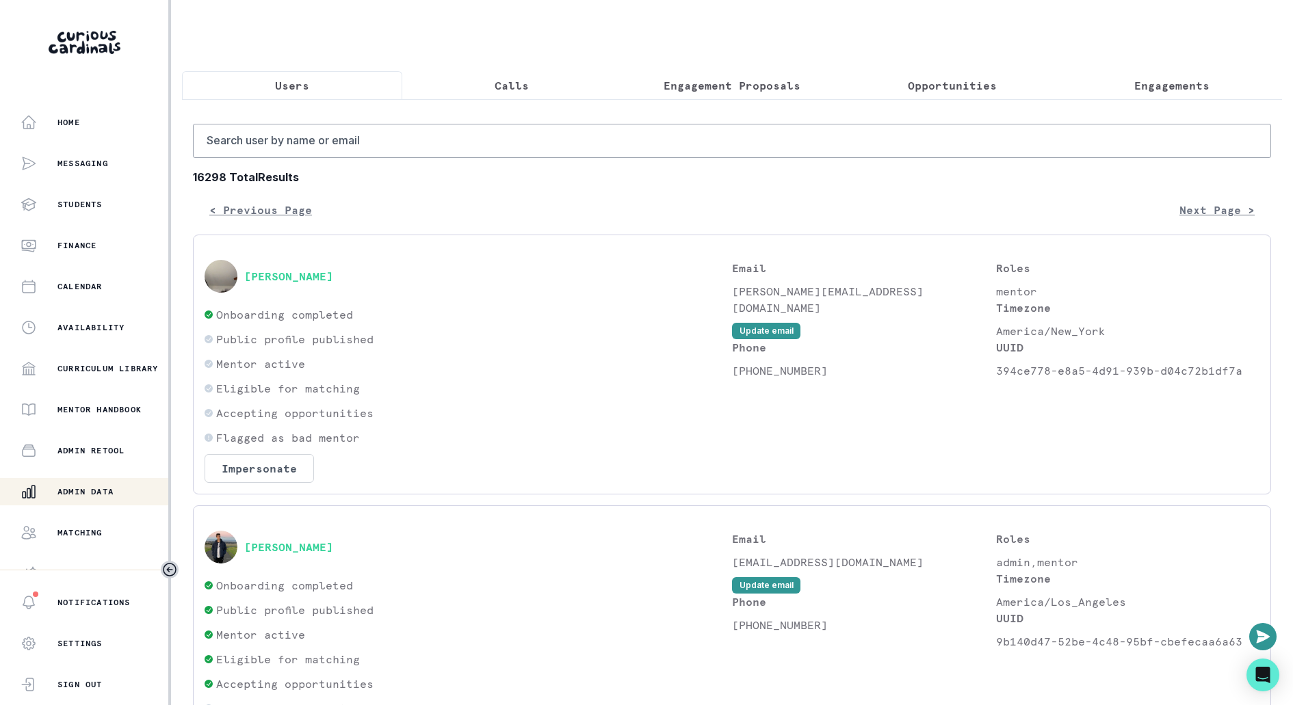
click at [1171, 95] on button "Engagements" at bounding box center [1171, 85] width 220 height 29
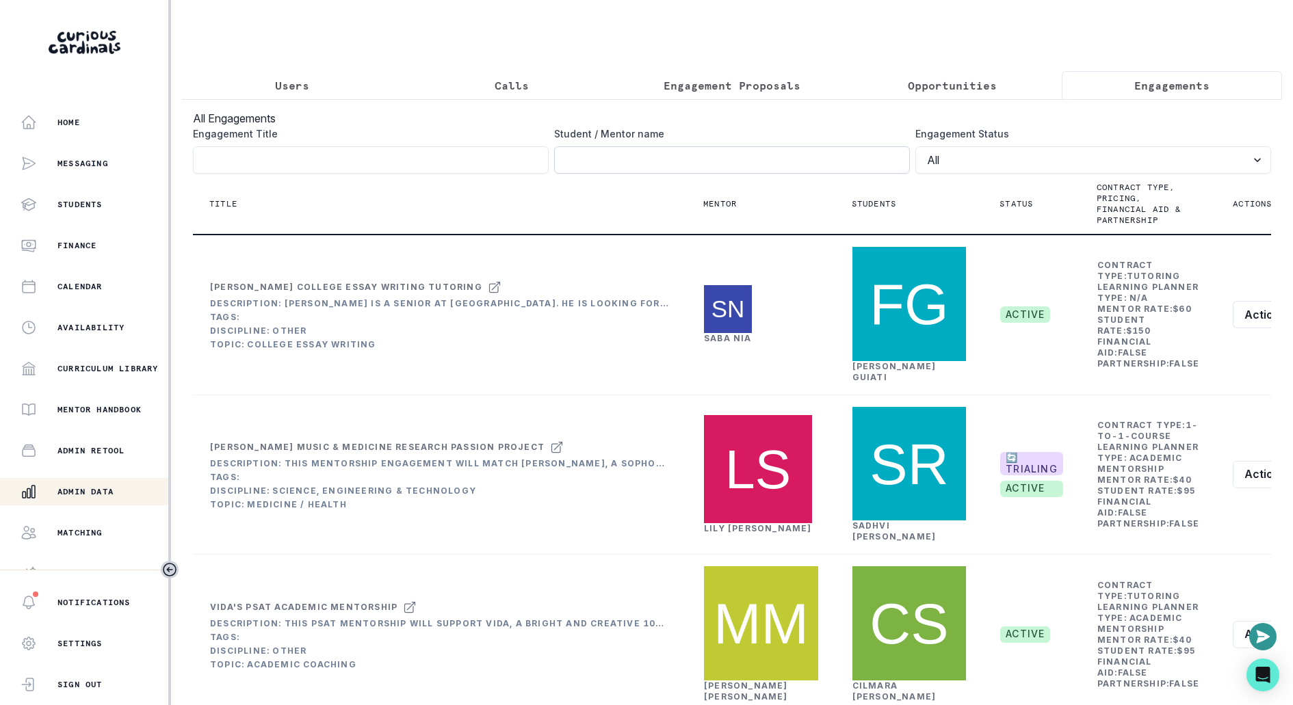
click at [675, 166] on input "Engagement Title" at bounding box center [732, 159] width 356 height 27
paste input "[PERSON_NAME]"
type input "[PERSON_NAME]"
click button "submit" at bounding box center [0, 0] width 0 height 0
